Goal: Navigation & Orientation: Find specific page/section

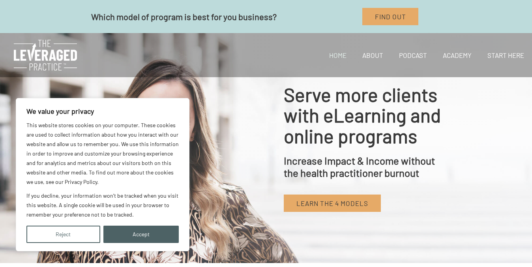
click at [147, 232] on button "Accept" at bounding box center [141, 234] width 76 height 17
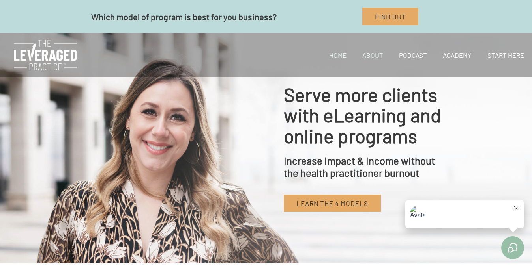
click at [381, 51] on link "About" at bounding box center [372, 55] width 37 height 27
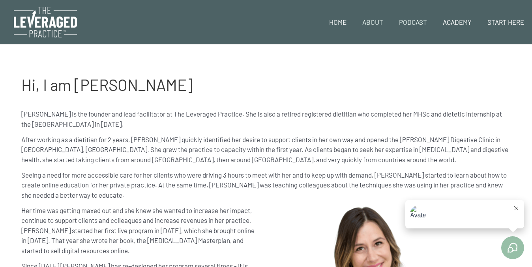
click at [414, 20] on link "Podcast" at bounding box center [413, 22] width 44 height 27
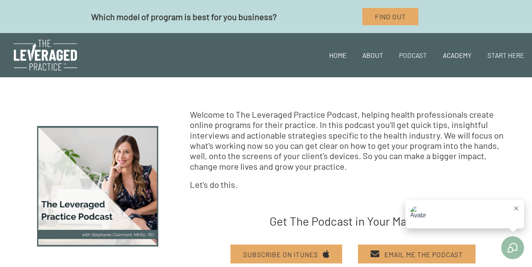
click at [508, 58] on link "Start Here" at bounding box center [505, 55] width 52 height 27
